Goal: Task Accomplishment & Management: Use online tool/utility

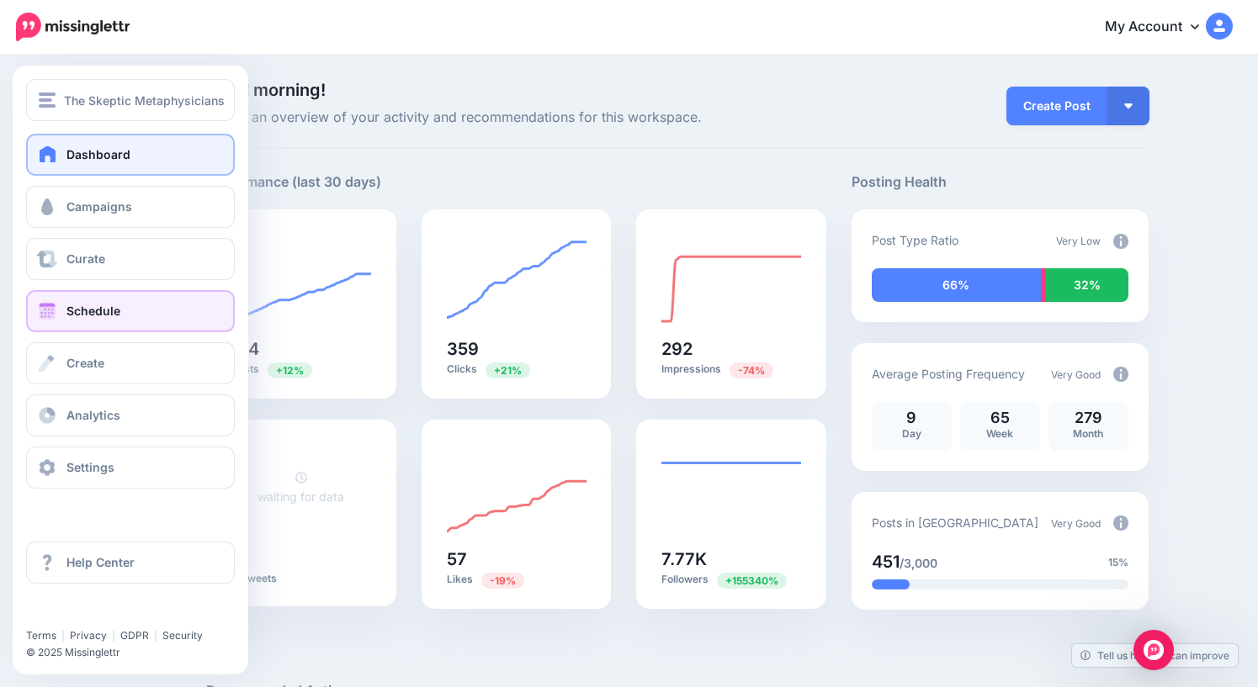
click at [80, 318] on link "Schedule" at bounding box center [130, 311] width 209 height 42
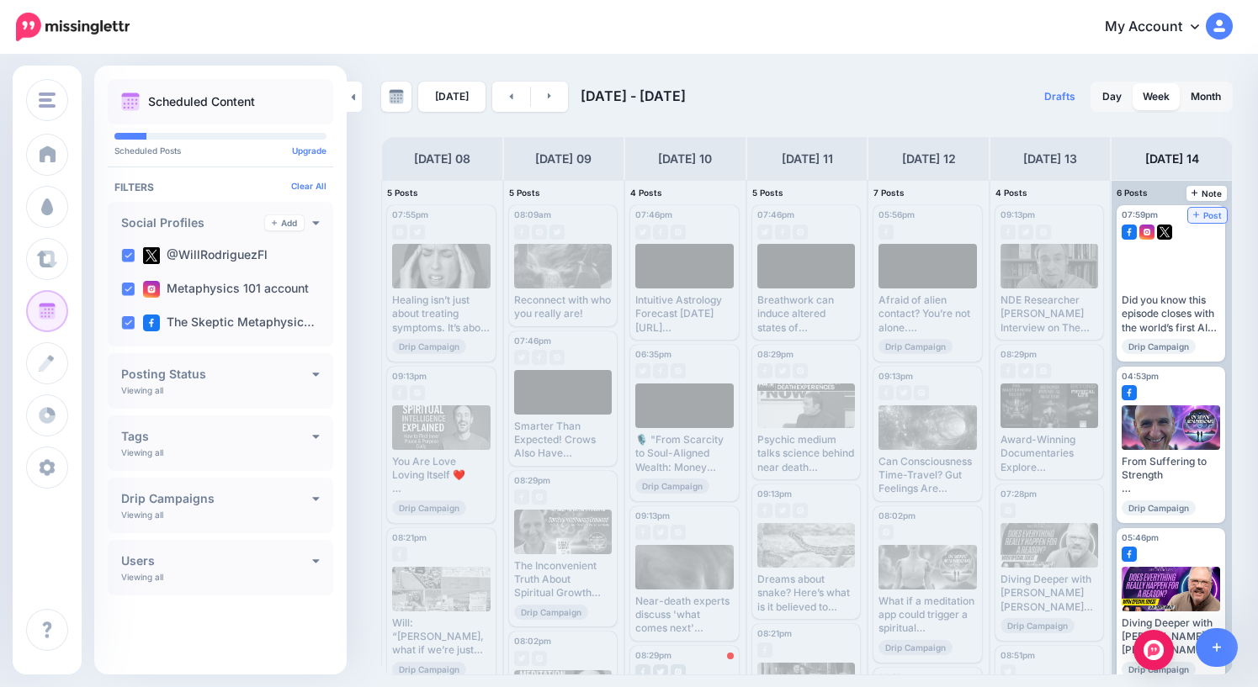
click at [1217, 215] on span "Post" at bounding box center [1207, 215] width 29 height 8
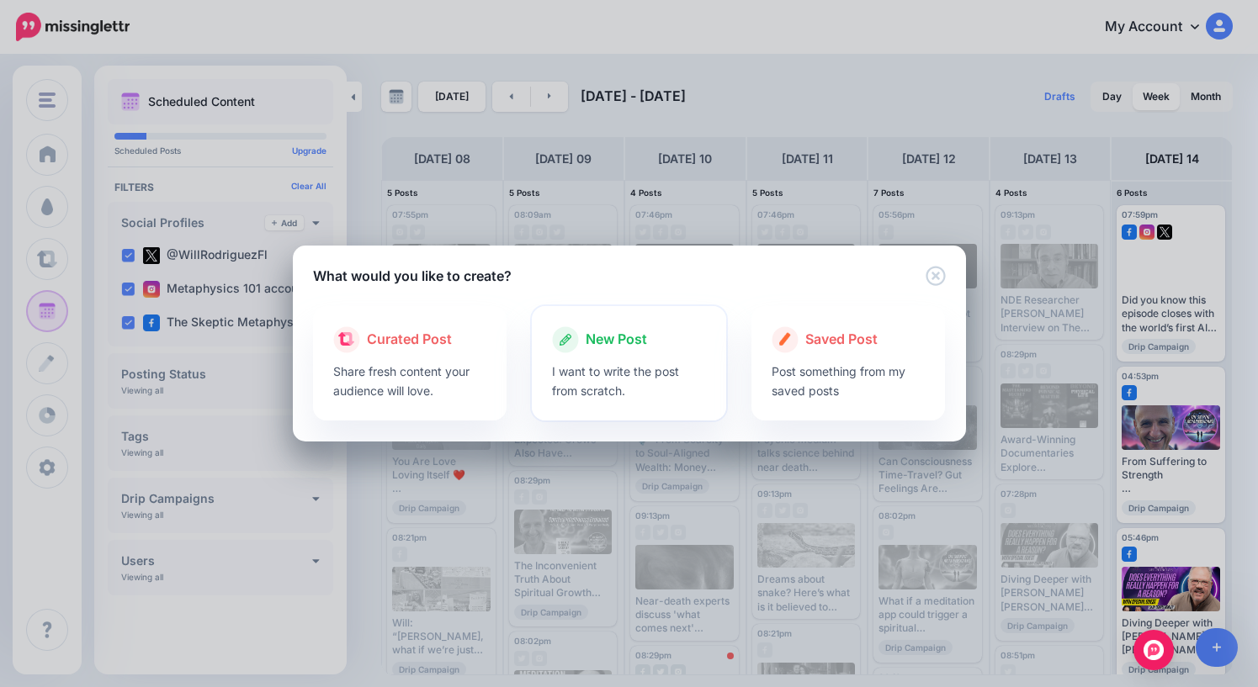
click at [619, 342] on span "New Post" at bounding box center [616, 340] width 61 height 22
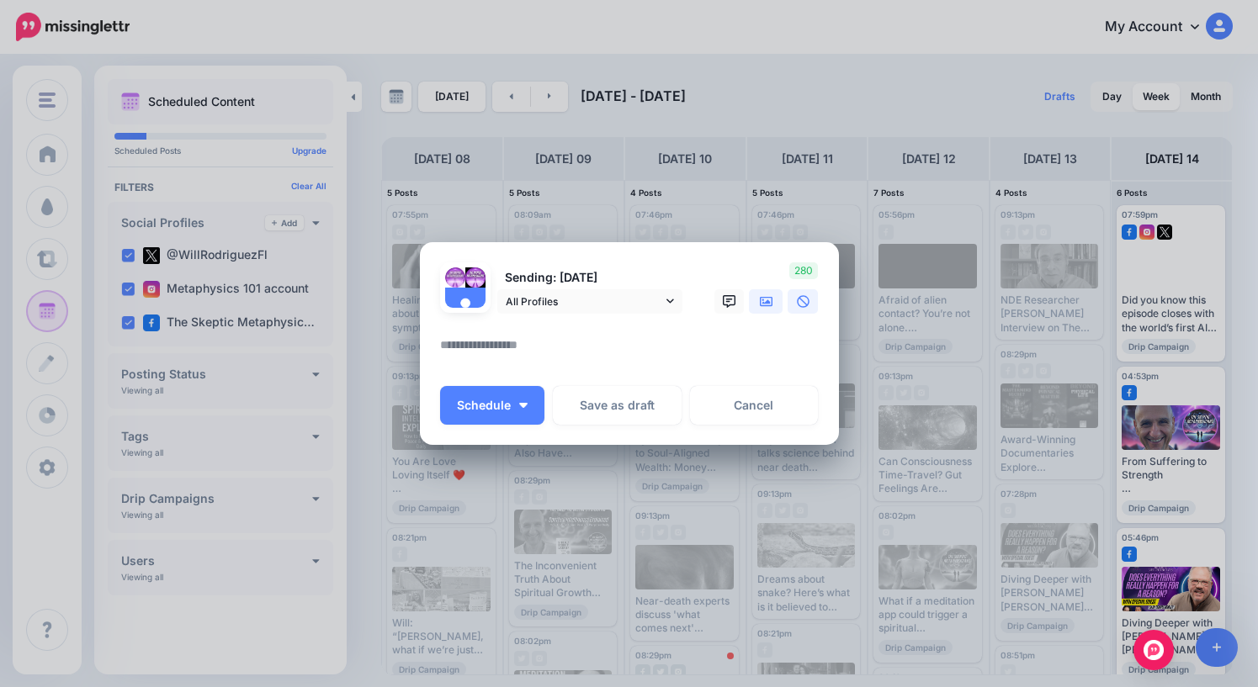
click at [761, 303] on icon at bounding box center [766, 301] width 13 height 13
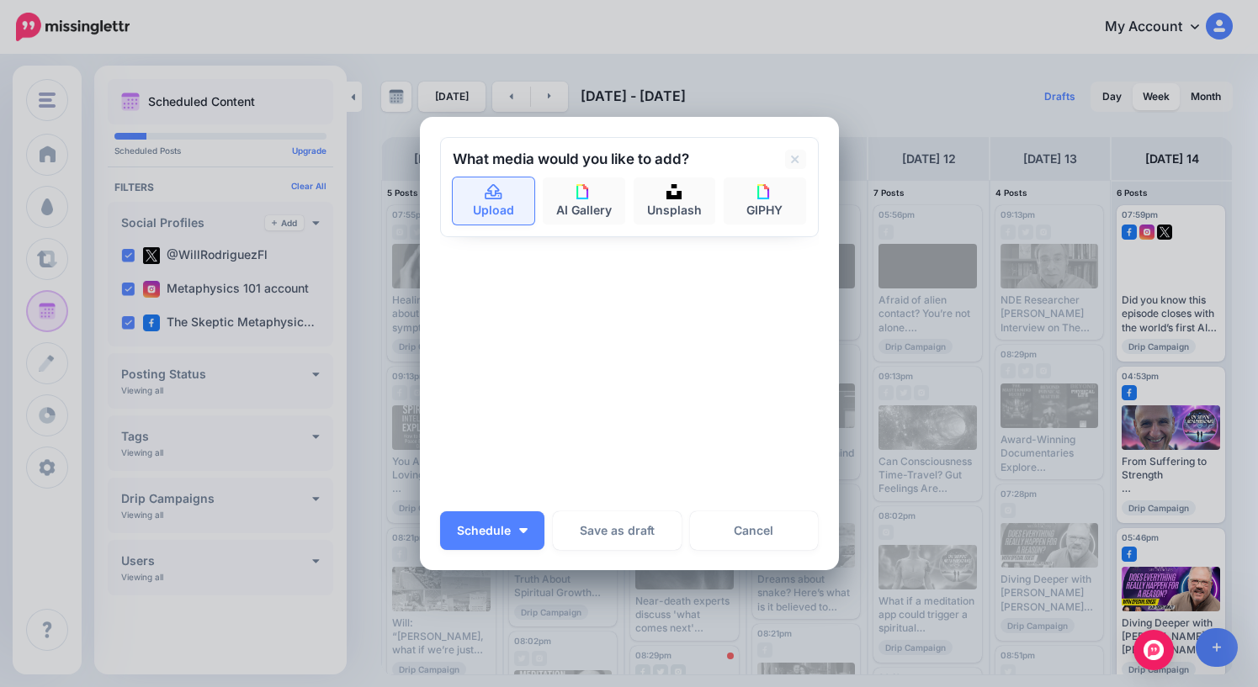
click at [491, 194] on icon at bounding box center [493, 191] width 17 height 15
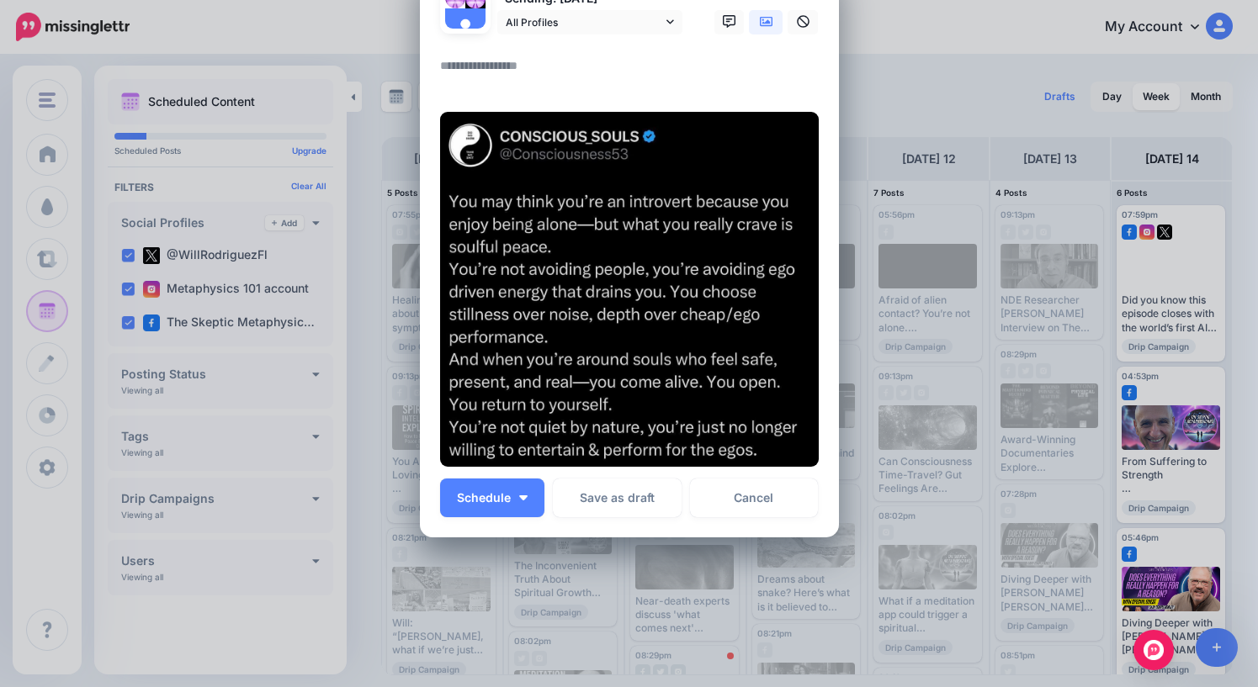
scroll to position [126, 0]
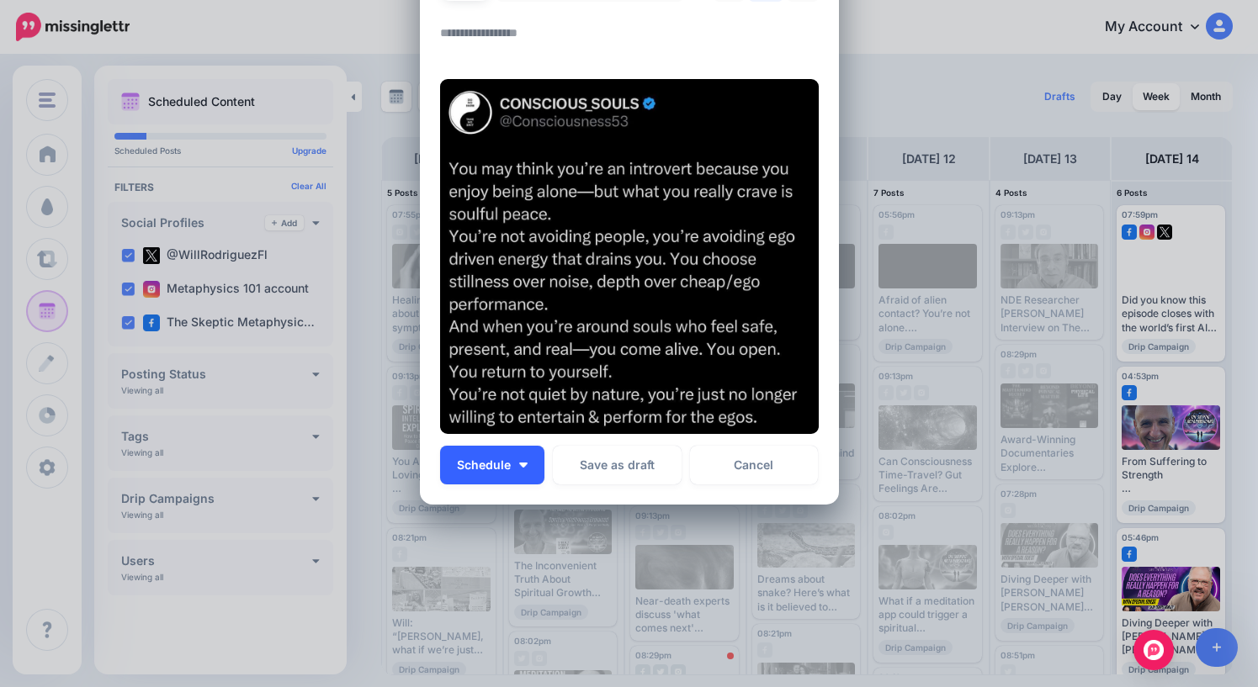
click at [525, 464] on img "button" at bounding box center [523, 465] width 8 height 5
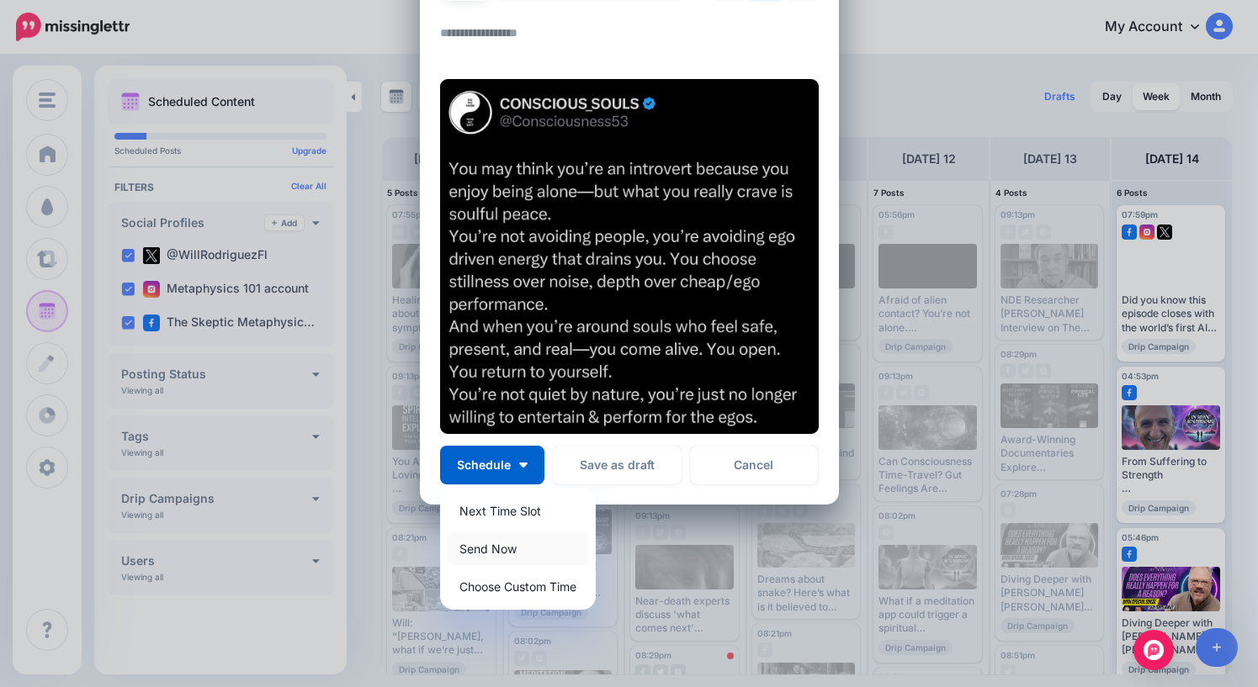
click at [520, 550] on link "Send Now" at bounding box center [518, 549] width 142 height 33
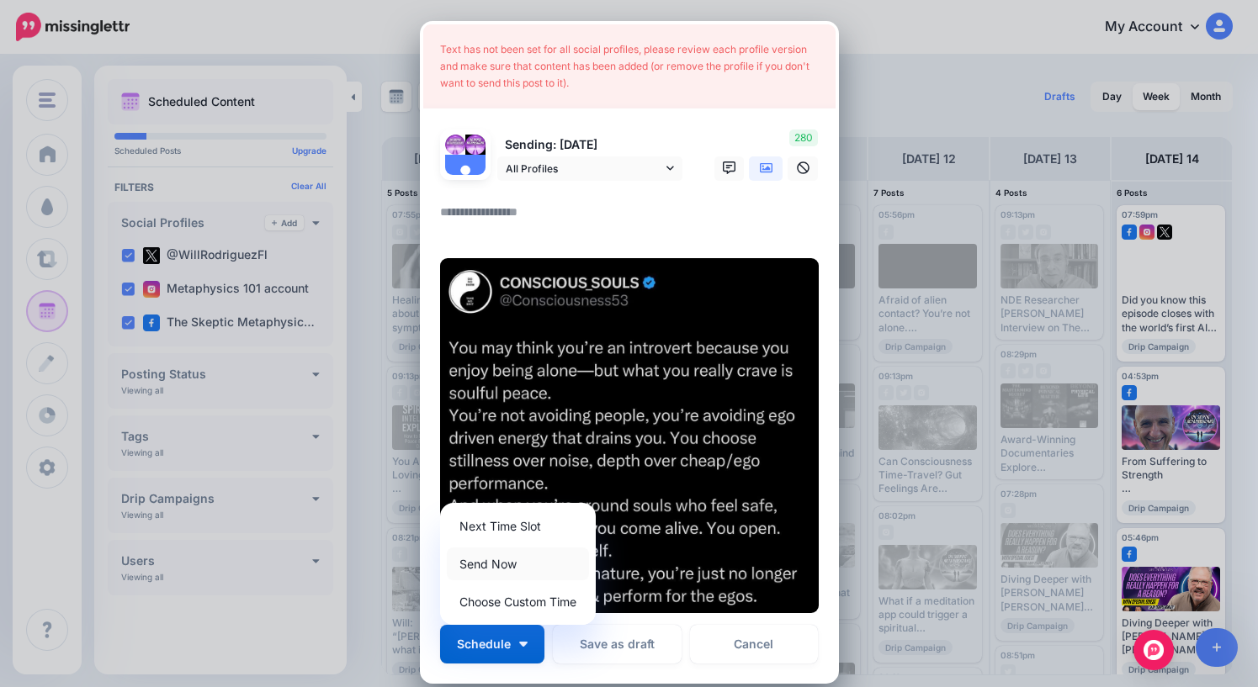
scroll to position [0, 0]
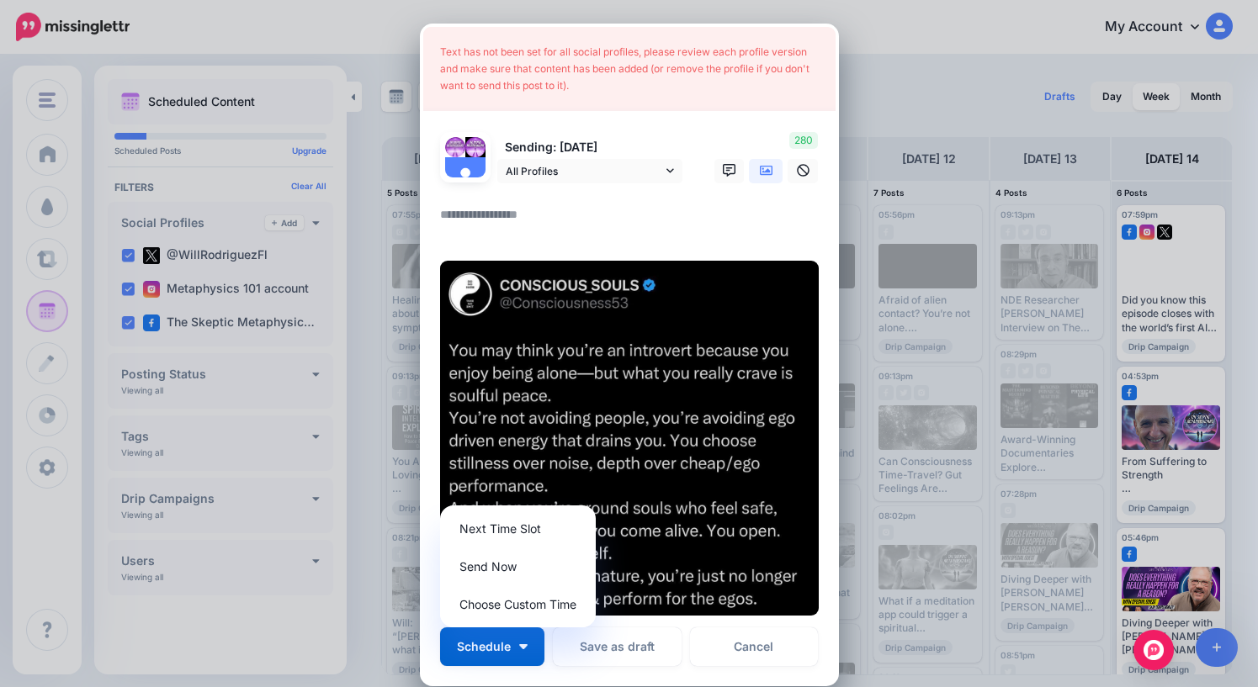
click at [493, 221] on textarea at bounding box center [633, 220] width 387 height 33
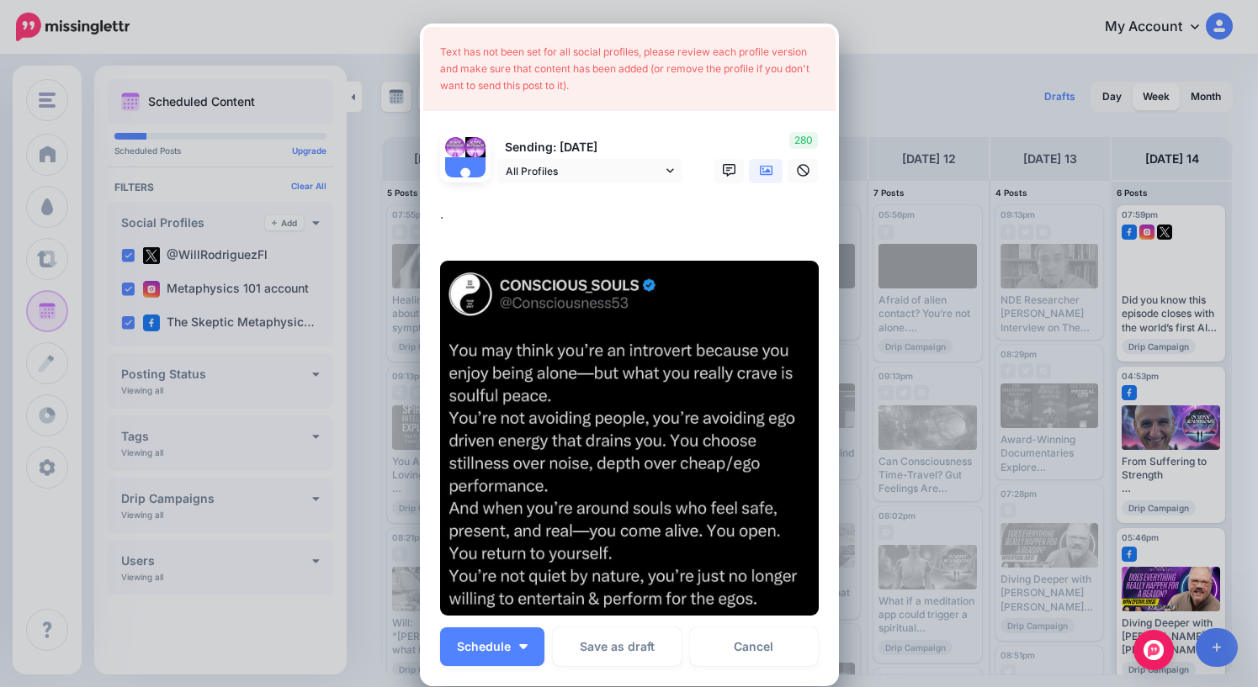
scroll to position [181, 0]
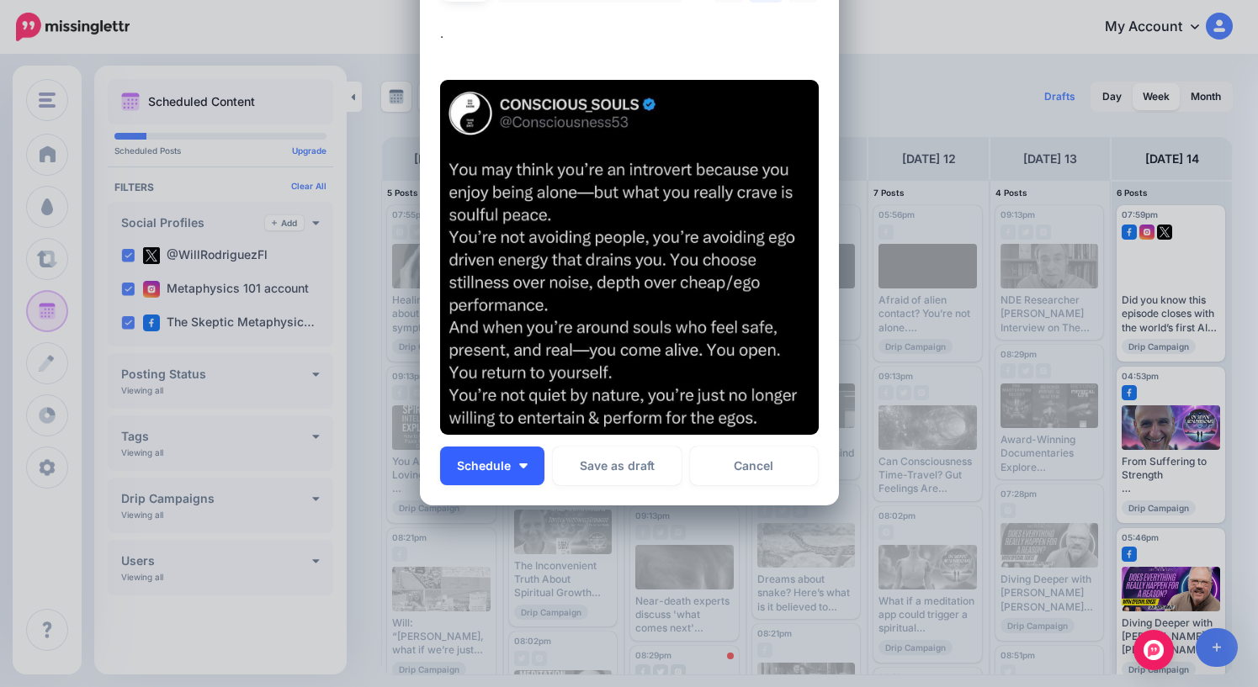
type textarea "*"
click at [506, 462] on span "Schedule" at bounding box center [484, 466] width 54 height 12
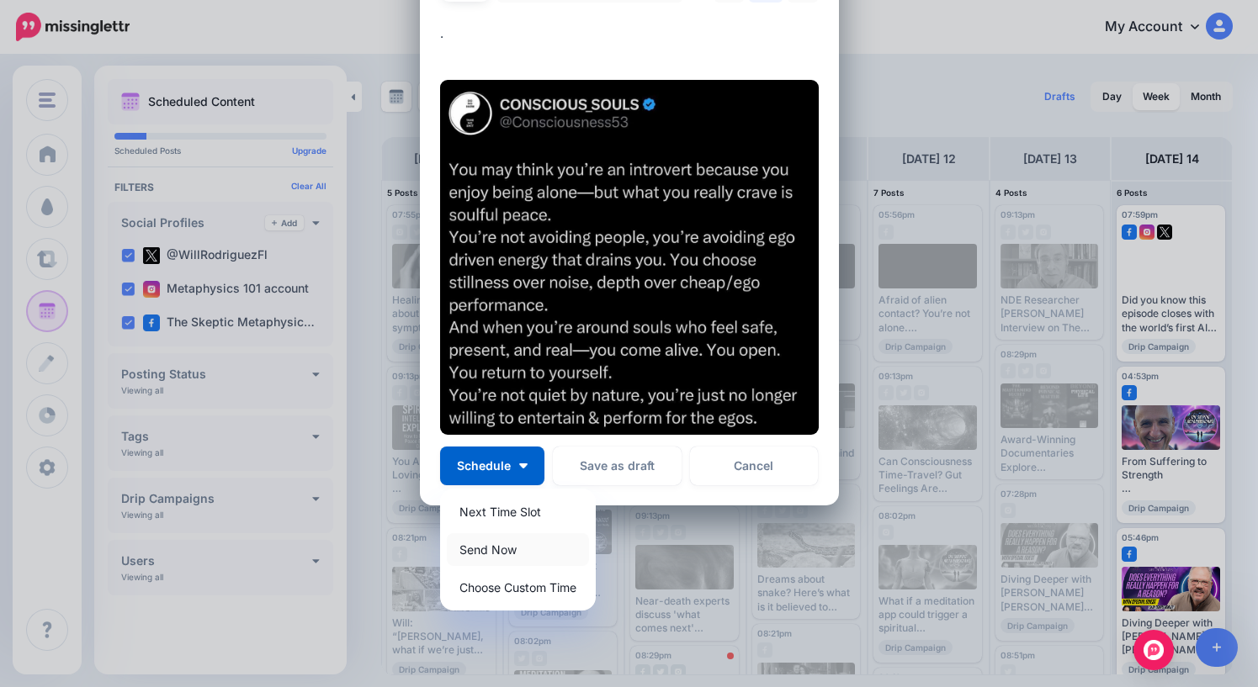
click at [510, 554] on link "Send Now" at bounding box center [518, 549] width 142 height 33
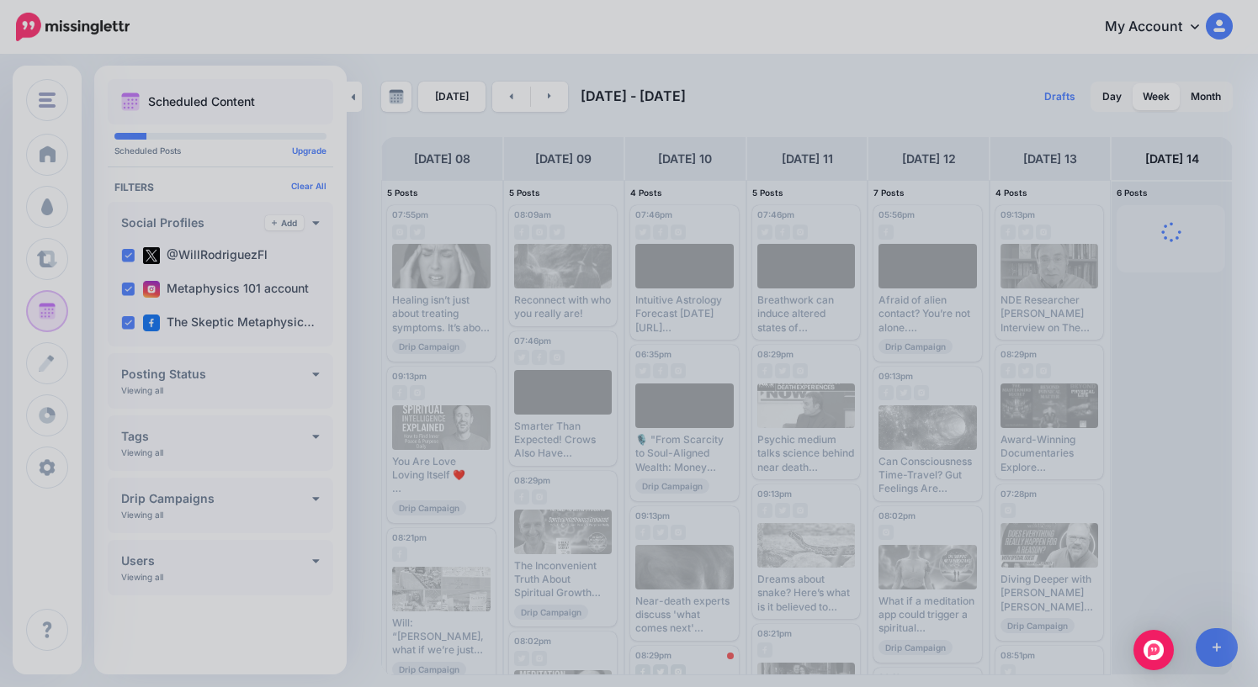
scroll to position [0, 0]
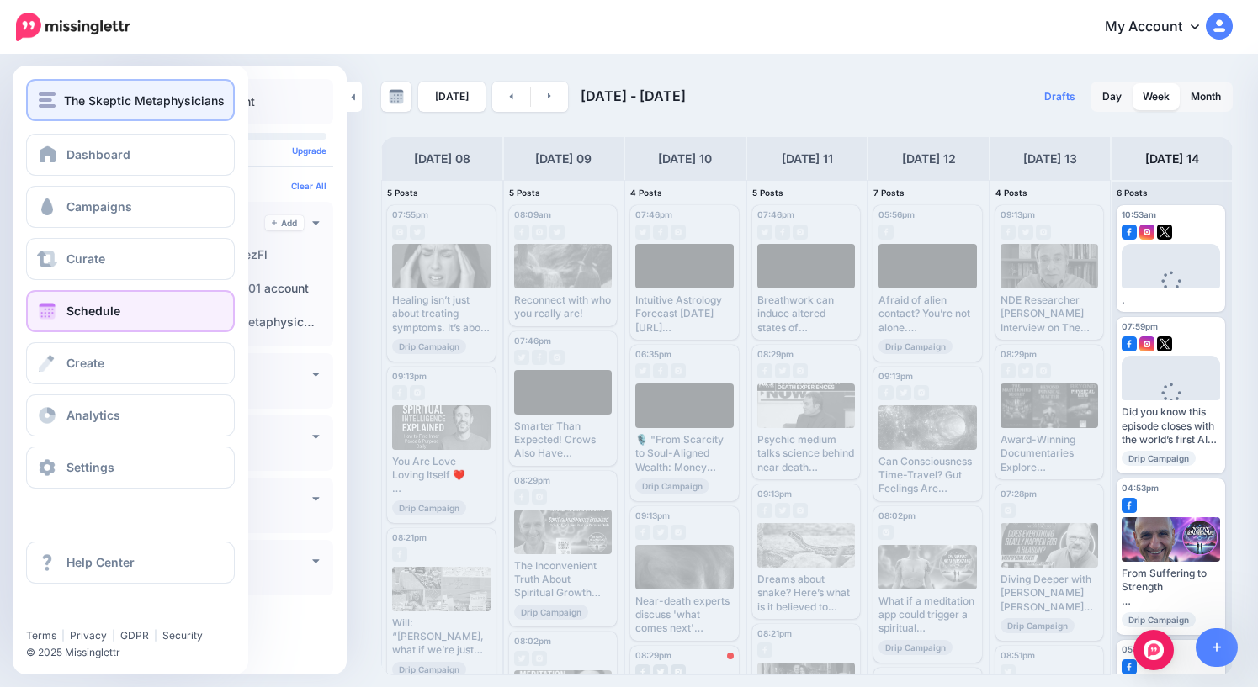
click at [80, 109] on button "The Skeptic Metaphysicians" at bounding box center [130, 100] width 209 height 42
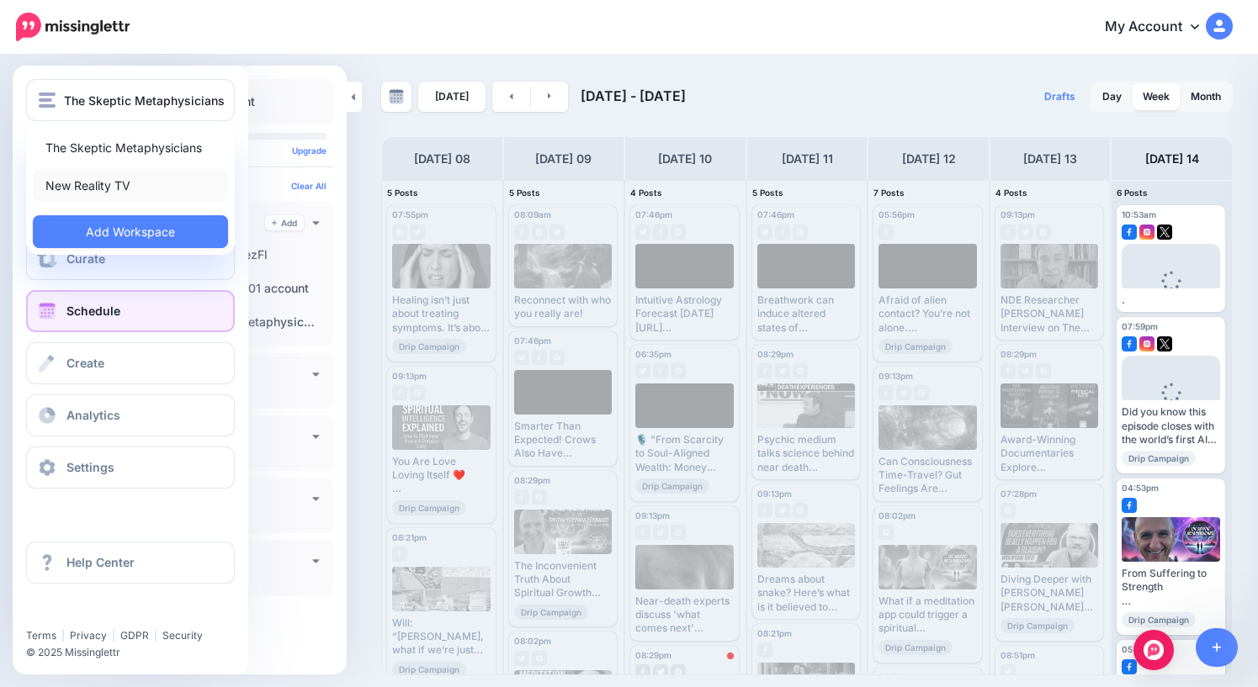
click at [101, 188] on link "New Reality TV" at bounding box center [130, 185] width 195 height 33
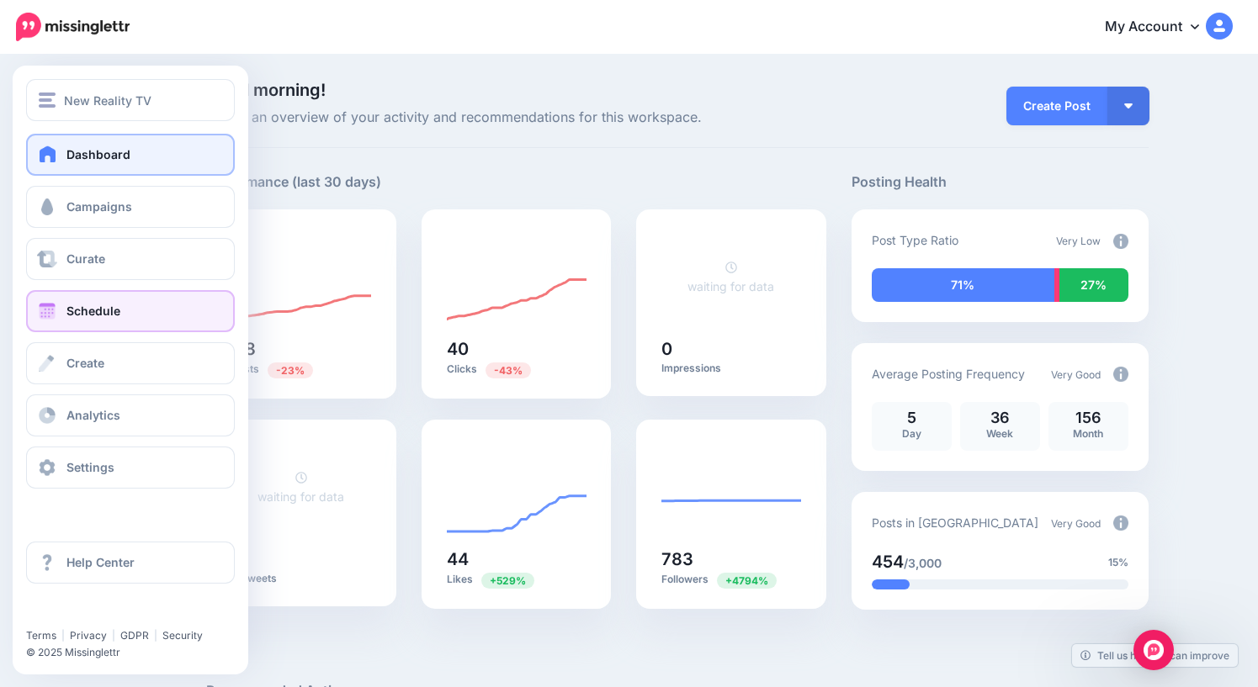
click at [84, 315] on span "Schedule" at bounding box center [93, 311] width 54 height 14
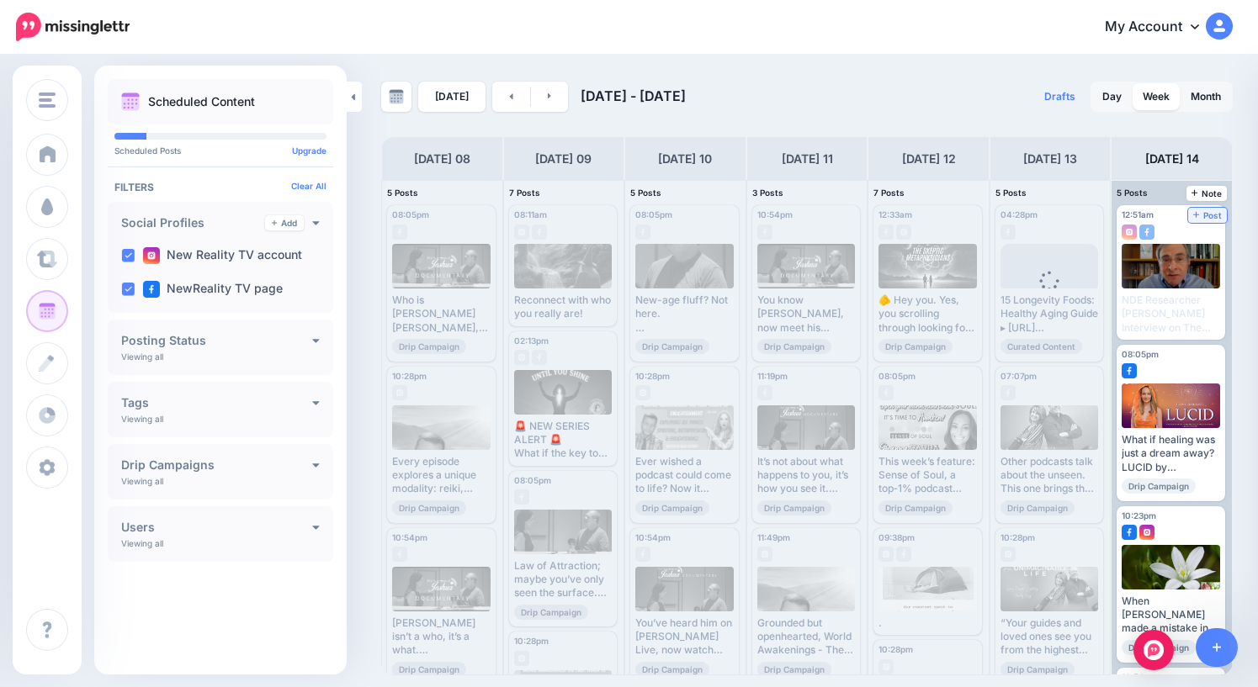
click at [1214, 215] on span "Post" at bounding box center [1207, 215] width 29 height 8
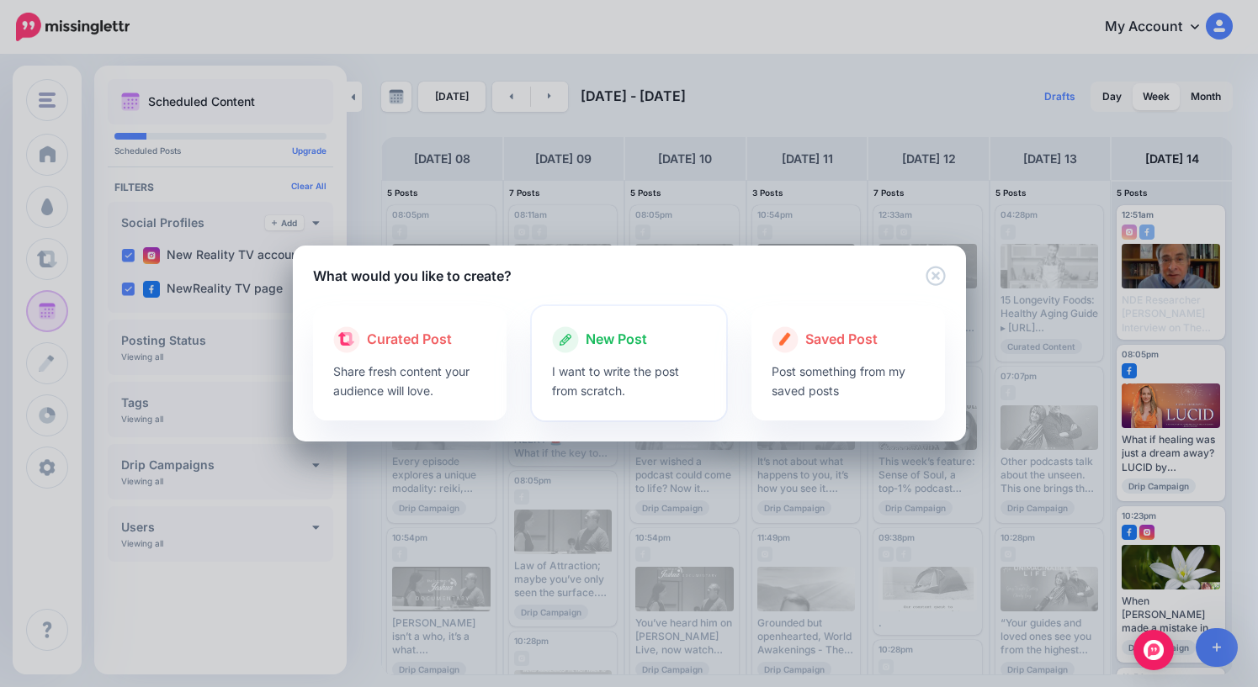
click at [624, 337] on span "New Post" at bounding box center [616, 340] width 61 height 22
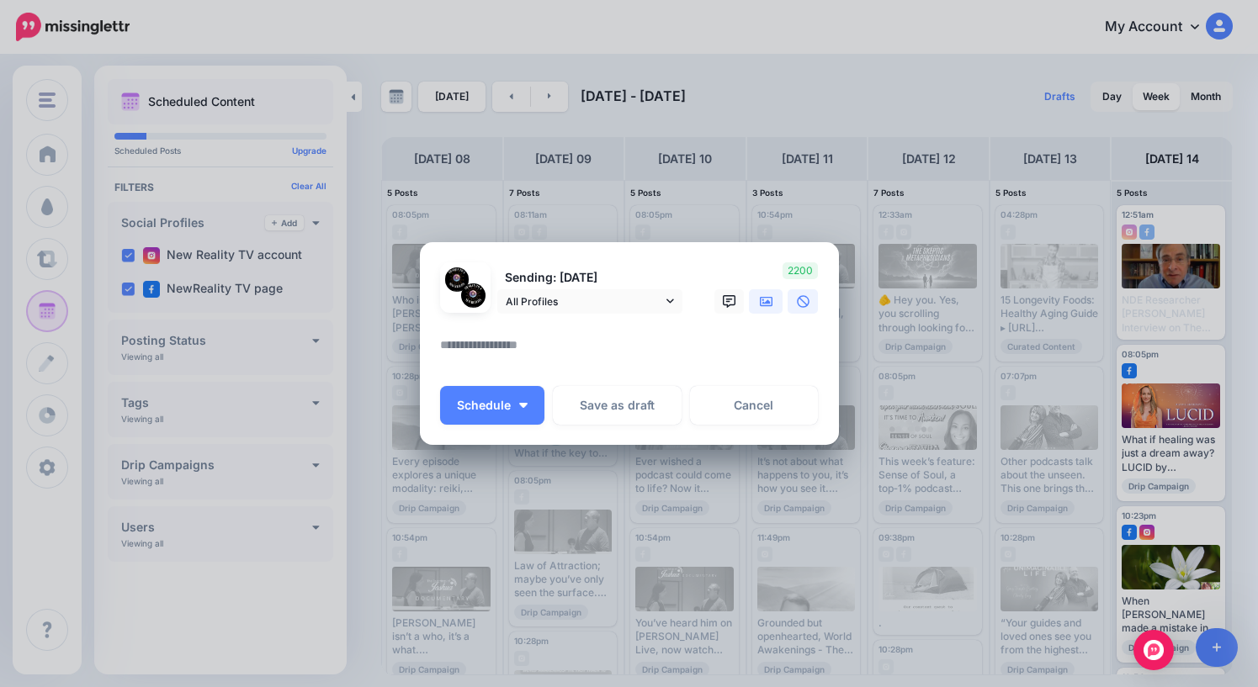
click at [768, 301] on icon at bounding box center [766, 301] width 13 height 10
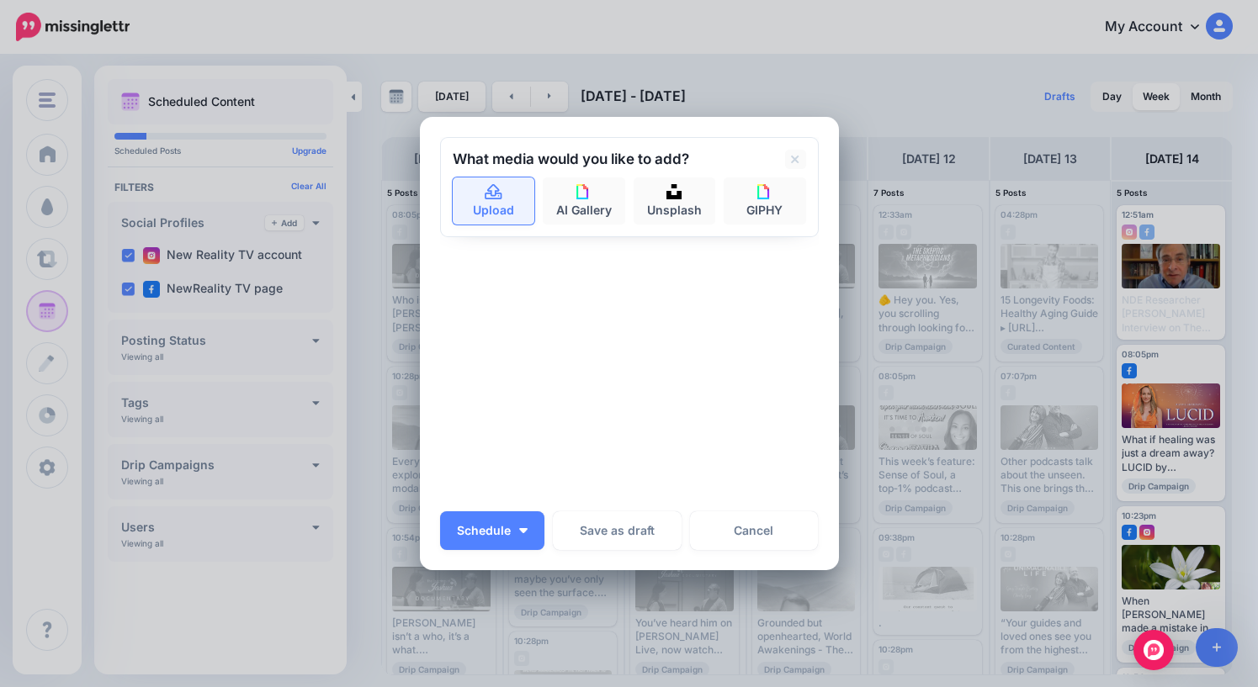
click at [503, 216] on link "Upload" at bounding box center [494, 201] width 82 height 47
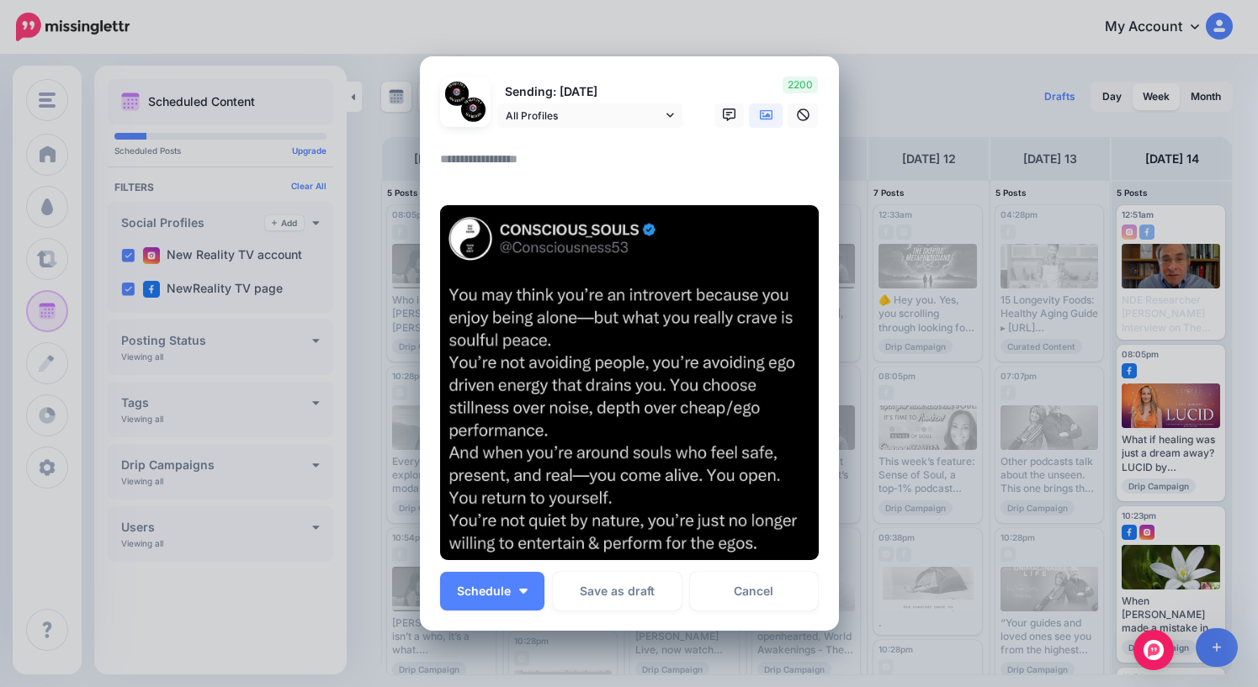
click at [575, 157] on textarea at bounding box center [633, 165] width 387 height 33
type textarea "*"
click at [528, 586] on button "Schedule" at bounding box center [492, 591] width 104 height 39
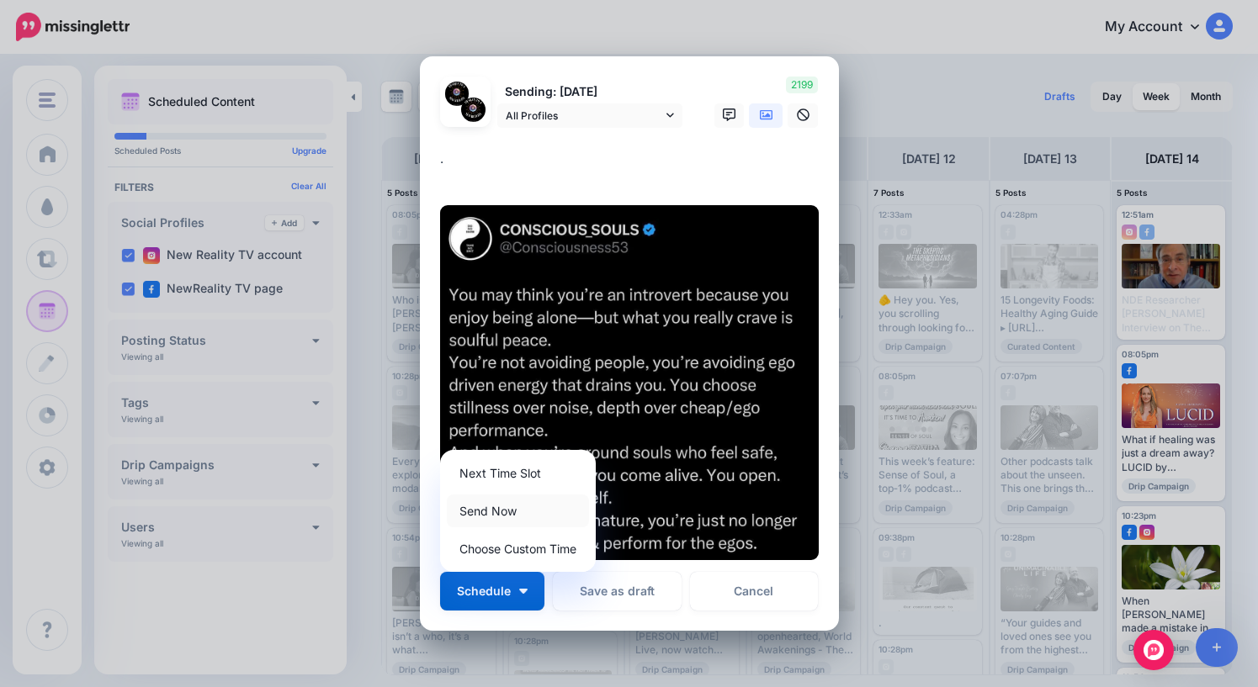
click at [506, 512] on link "Send Now" at bounding box center [518, 511] width 142 height 33
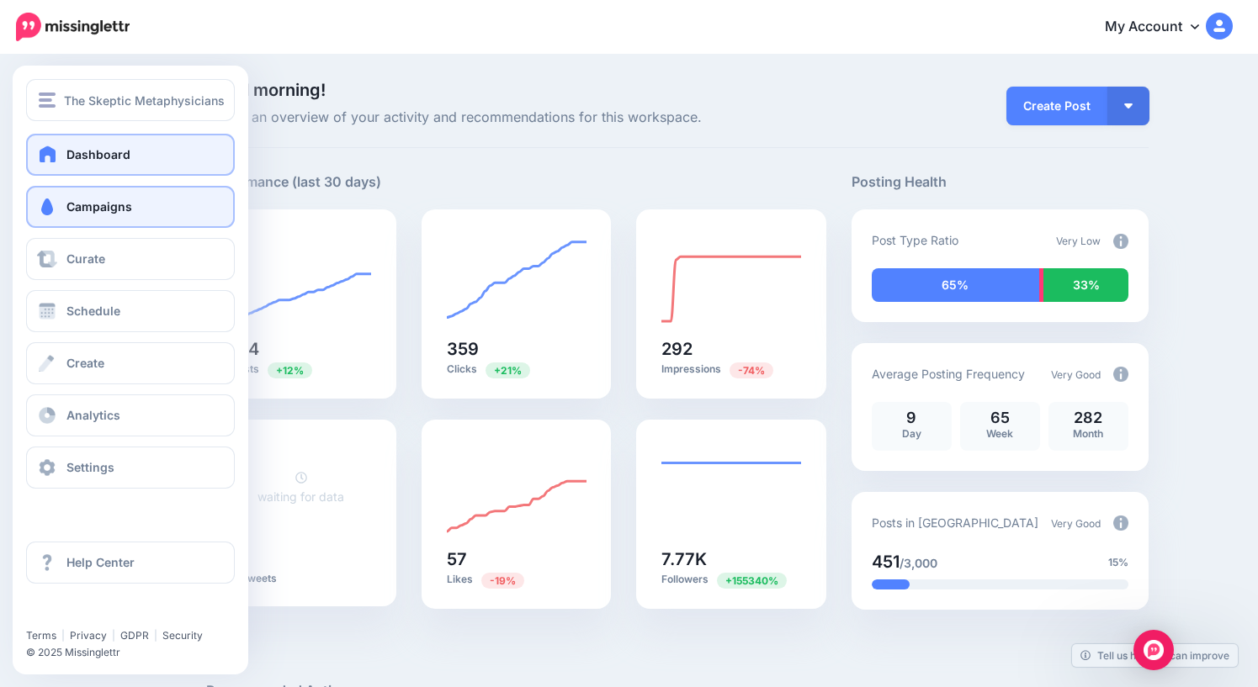
click at [98, 210] on span "Campaigns" at bounding box center [99, 206] width 66 height 14
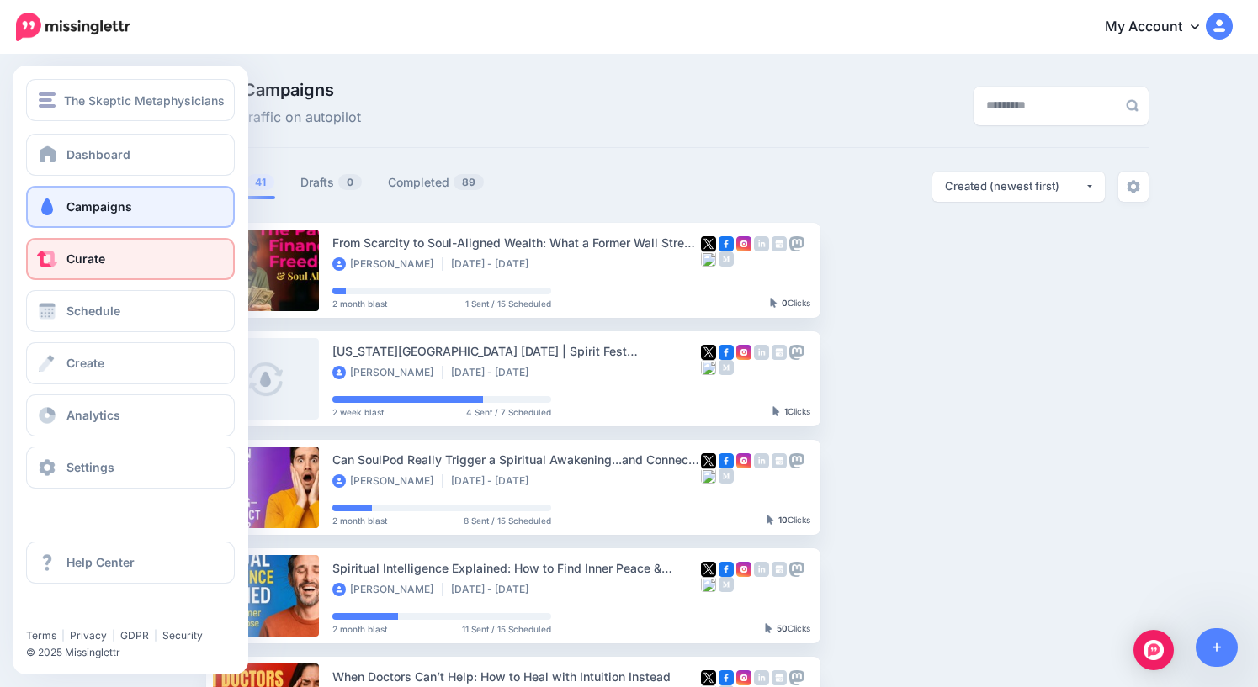
click at [92, 257] on span "Curate" at bounding box center [85, 259] width 39 height 14
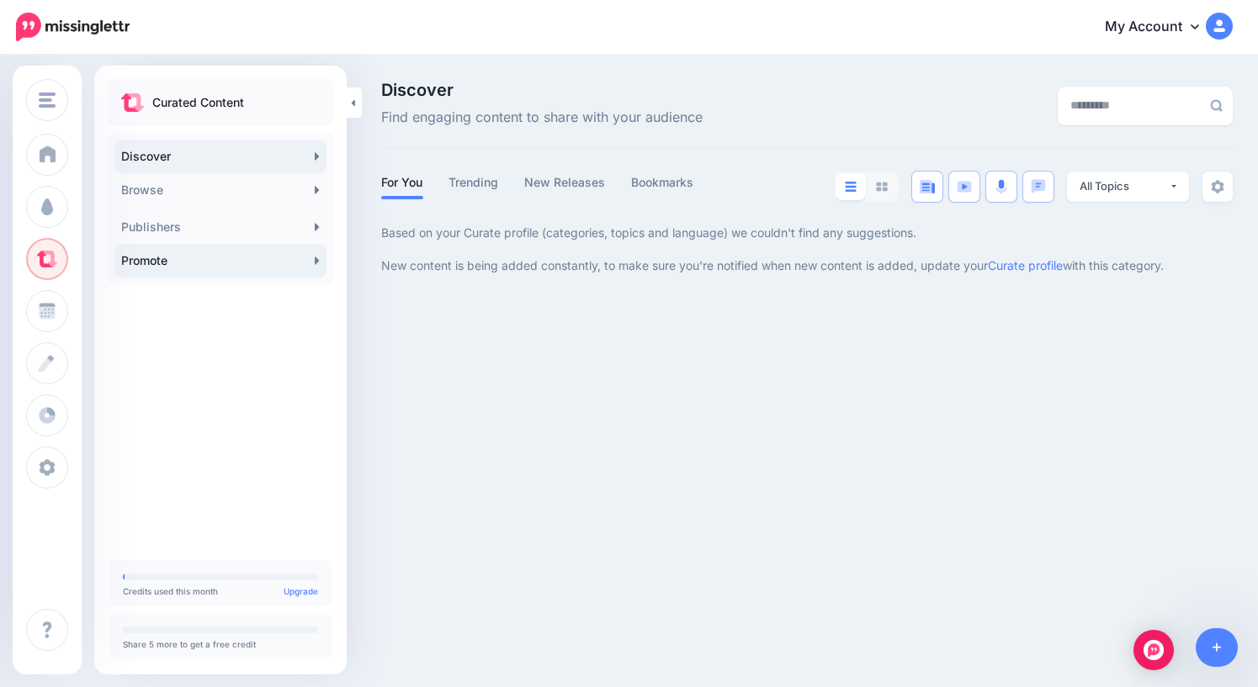
click at [230, 263] on link "Promote" at bounding box center [220, 261] width 212 height 34
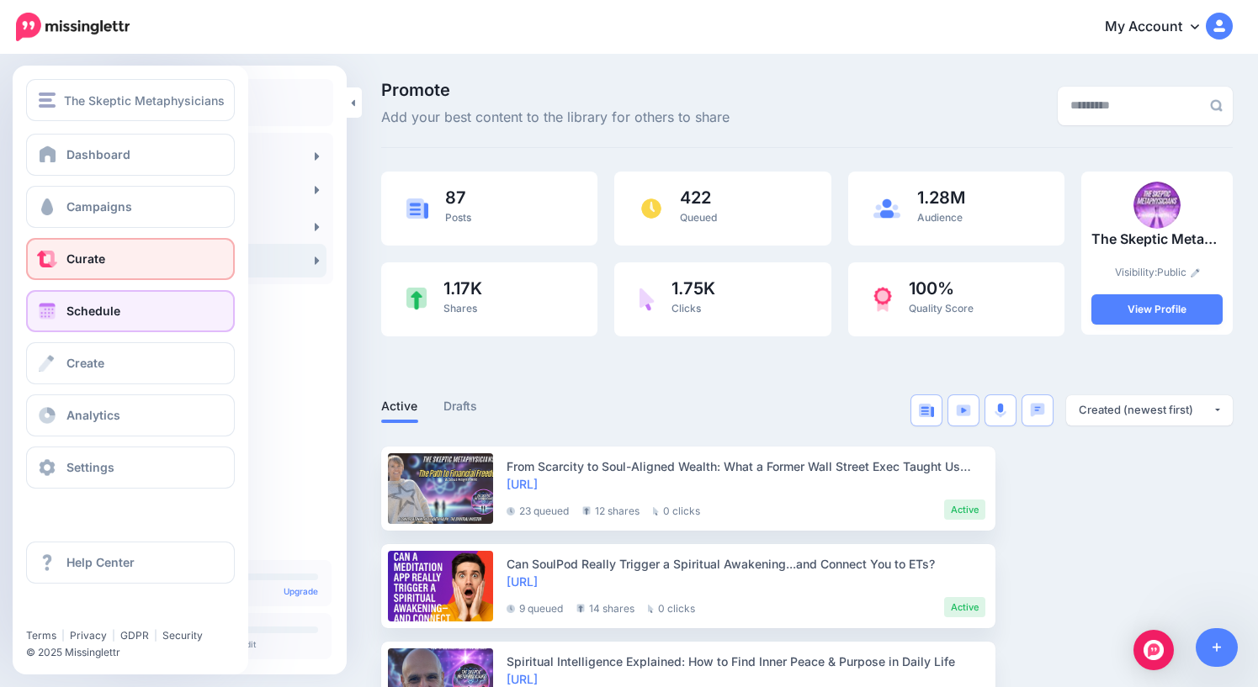
click at [82, 312] on span "Schedule" at bounding box center [93, 311] width 54 height 14
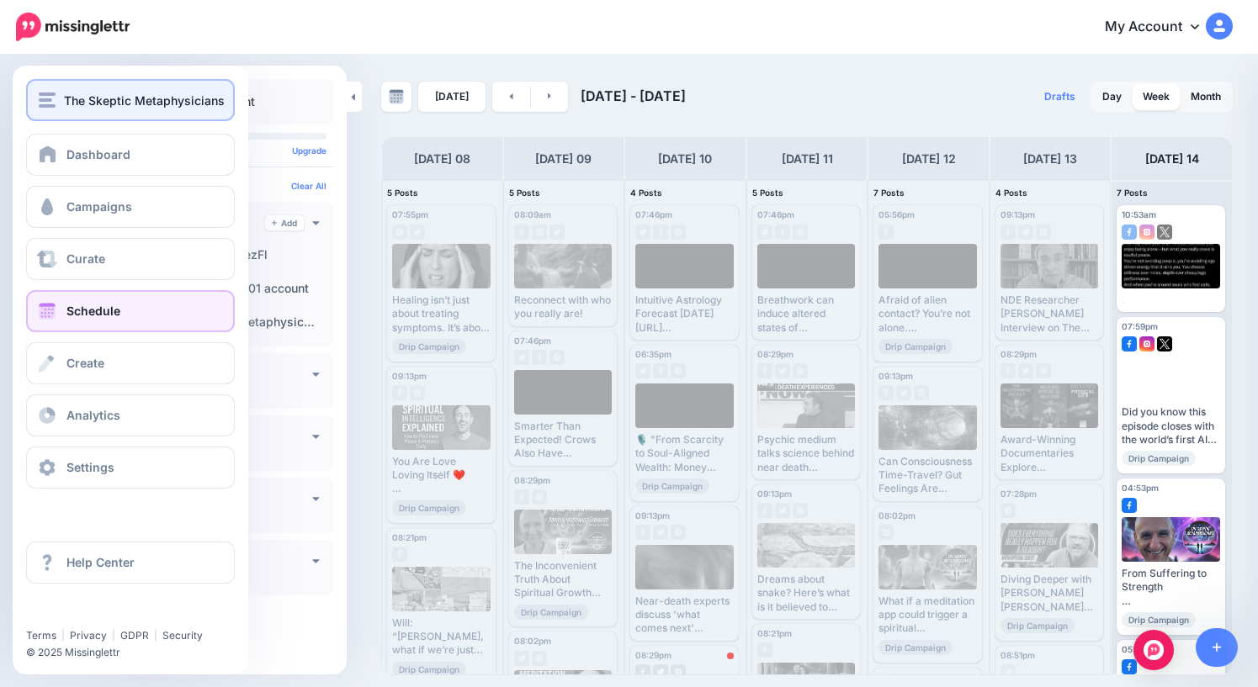
click at [106, 102] on span "The Skeptic Metaphysicians" at bounding box center [144, 100] width 161 height 19
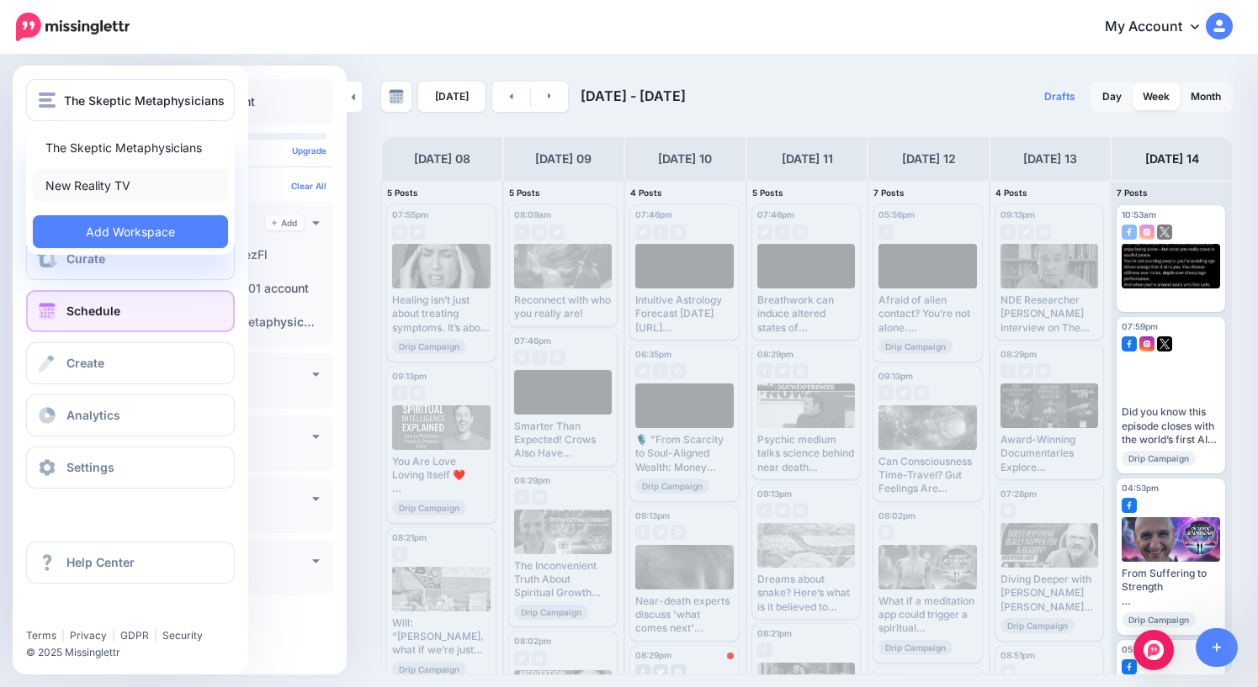
click at [119, 188] on link "New Reality TV" at bounding box center [130, 185] width 195 height 33
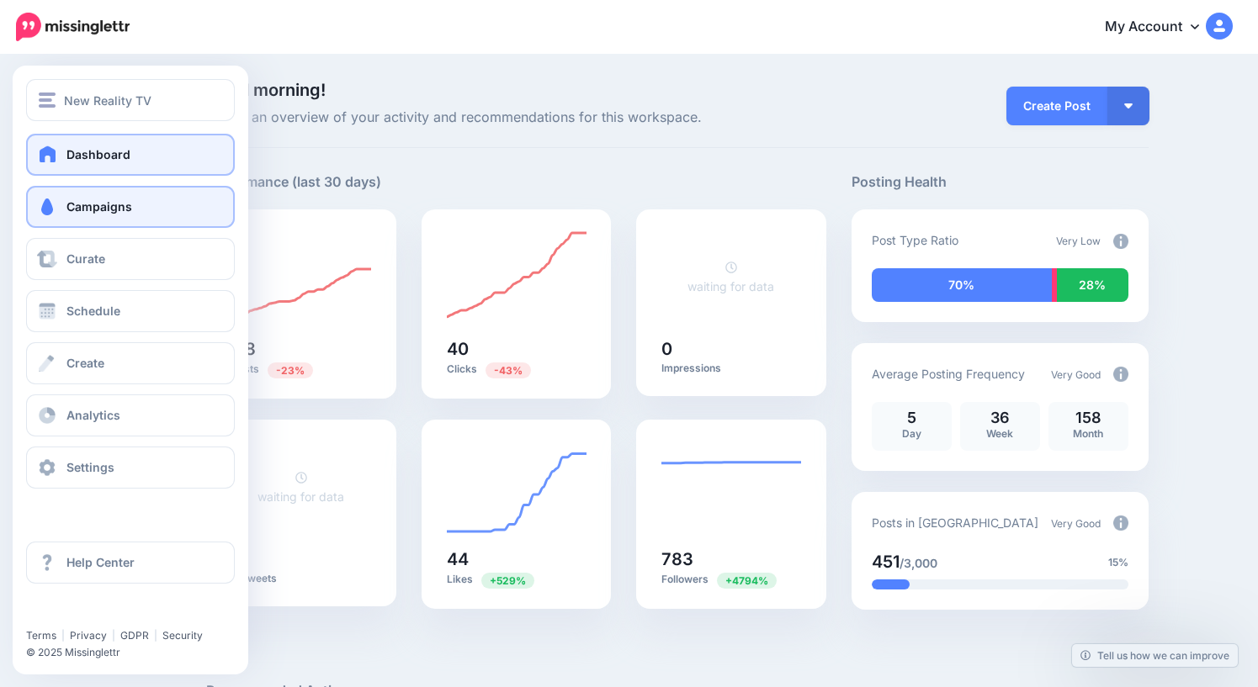
click at [106, 204] on span "Campaigns" at bounding box center [99, 206] width 66 height 14
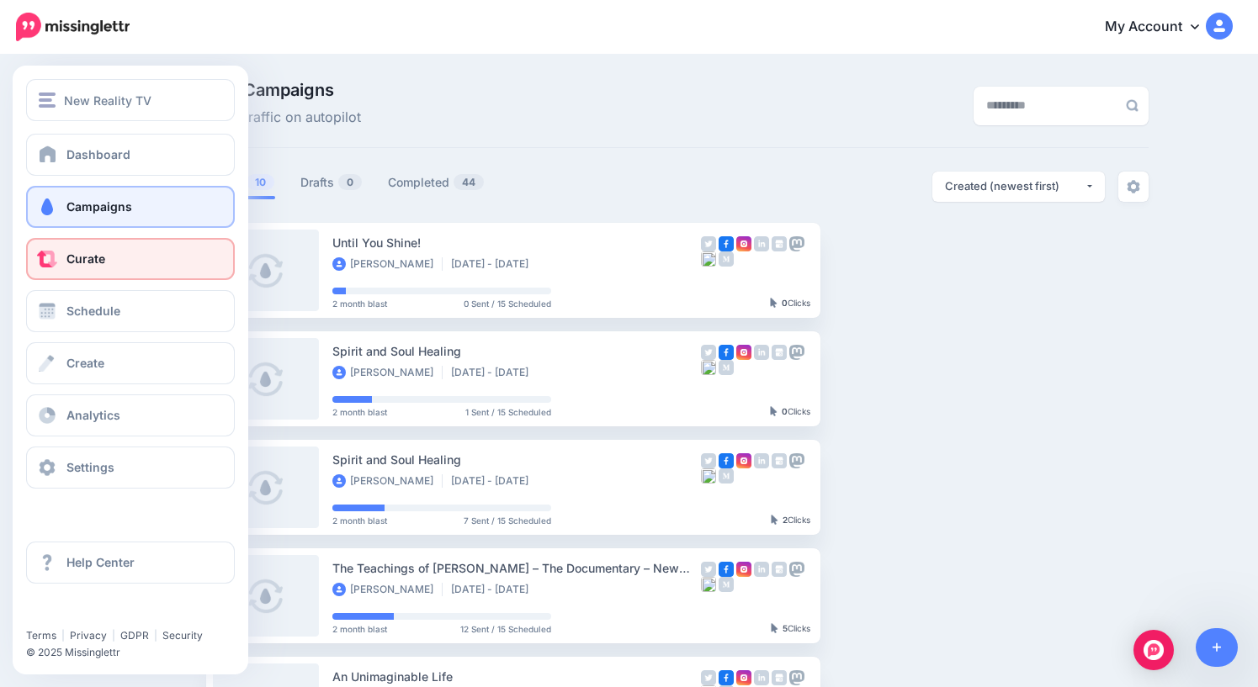
click at [122, 260] on link "Curate" at bounding box center [130, 259] width 209 height 42
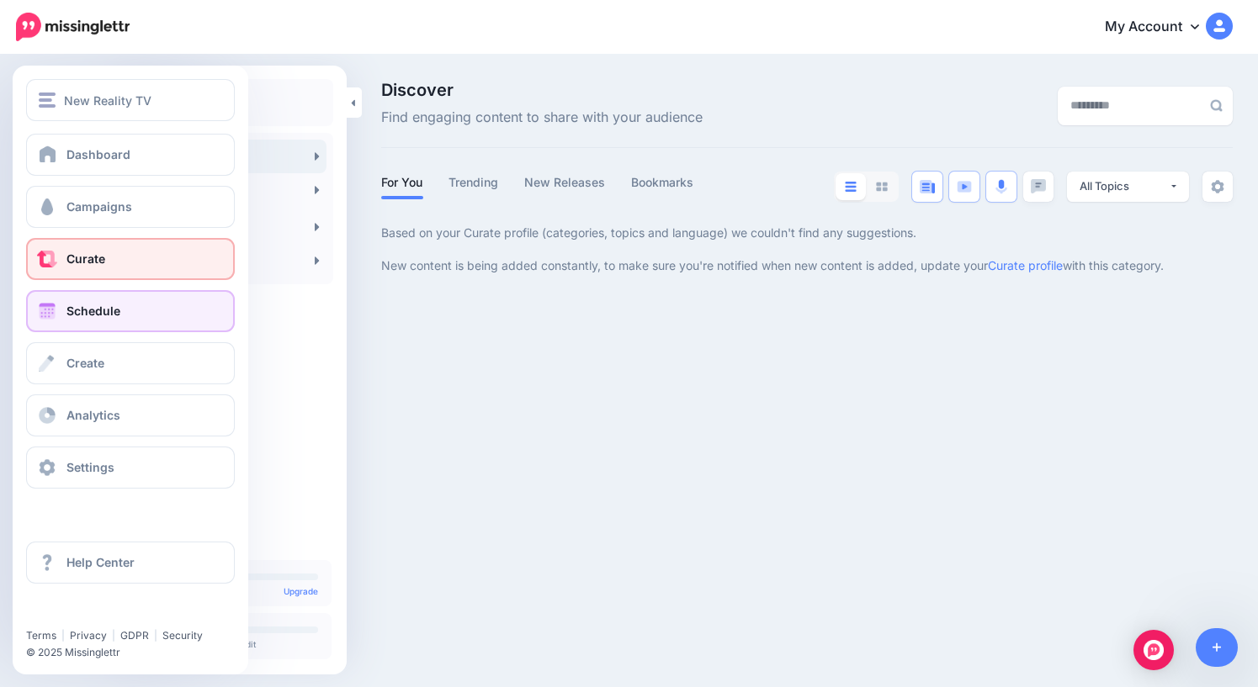
click at [124, 315] on link "Schedule" at bounding box center [130, 311] width 209 height 42
